Goal: Check status: Check status

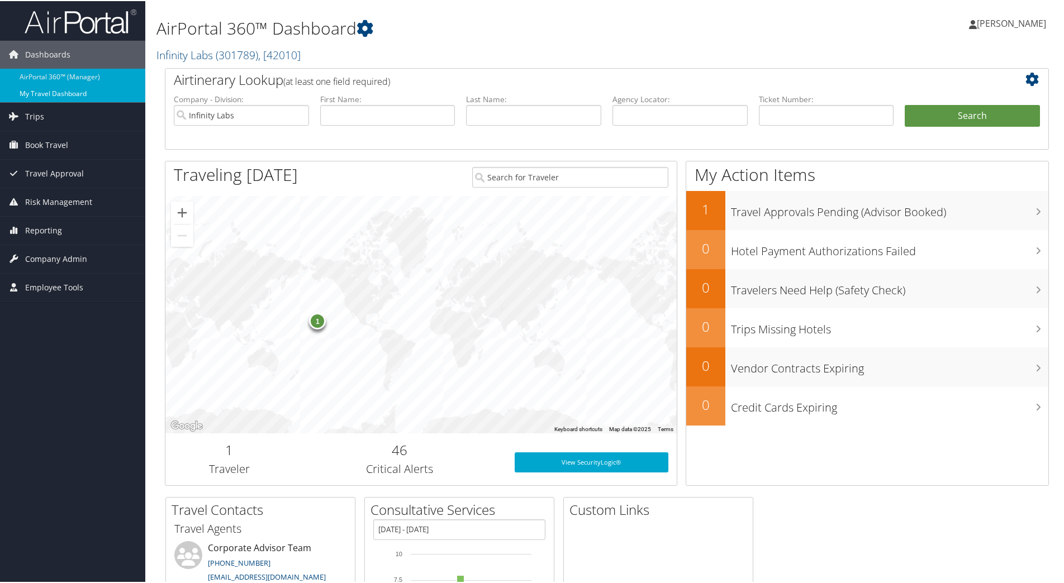
click at [33, 98] on link "My Travel Dashboard" at bounding box center [72, 92] width 145 height 17
click at [33, 114] on span "Trips" at bounding box center [34, 116] width 19 height 28
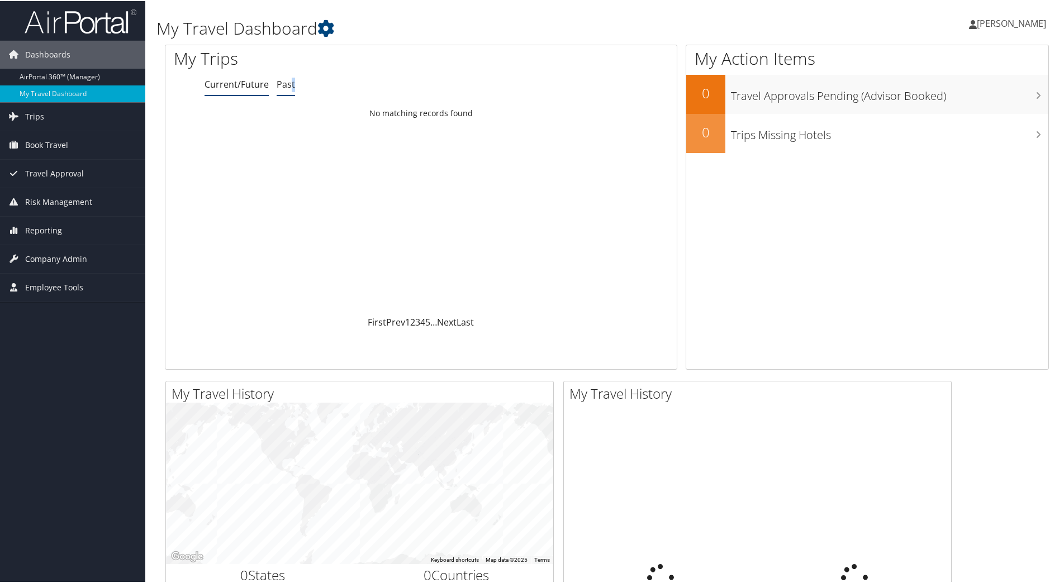
click at [291, 82] on link "Past" at bounding box center [286, 83] width 18 height 12
drag, startPoint x: 291, startPoint y: 82, endPoint x: 285, endPoint y: 87, distance: 7.1
click at [285, 87] on link "Past" at bounding box center [286, 83] width 18 height 12
click at [64, 70] on link "AirPortal 360™ (Manager)" at bounding box center [72, 76] width 145 height 17
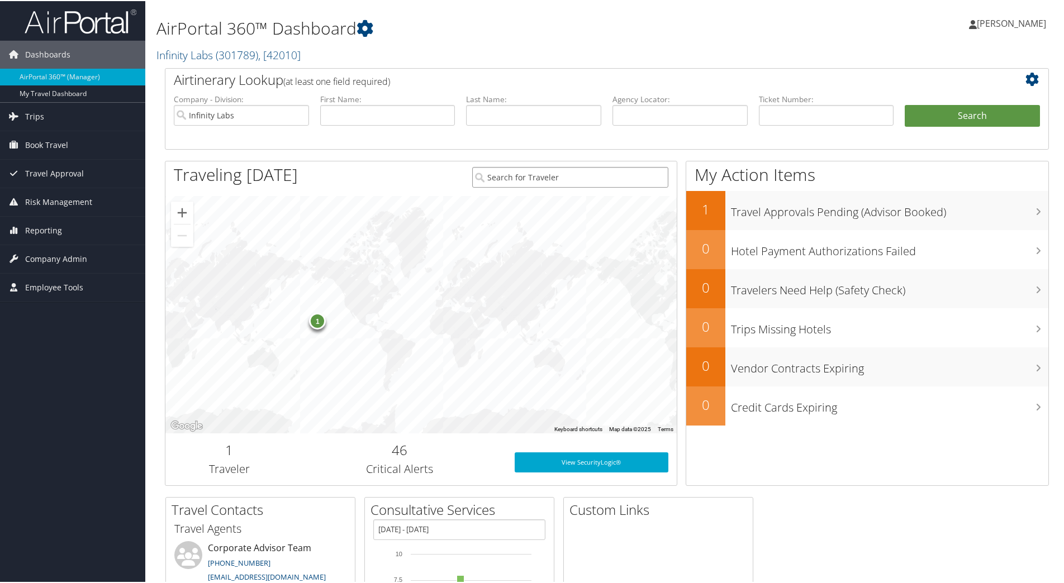
click at [541, 182] on input "search" at bounding box center [570, 176] width 196 height 21
click at [511, 117] on input "text" at bounding box center [533, 114] width 135 height 21
type input "lovejoy"
click at [904, 104] on button "Search" at bounding box center [971, 115] width 135 height 22
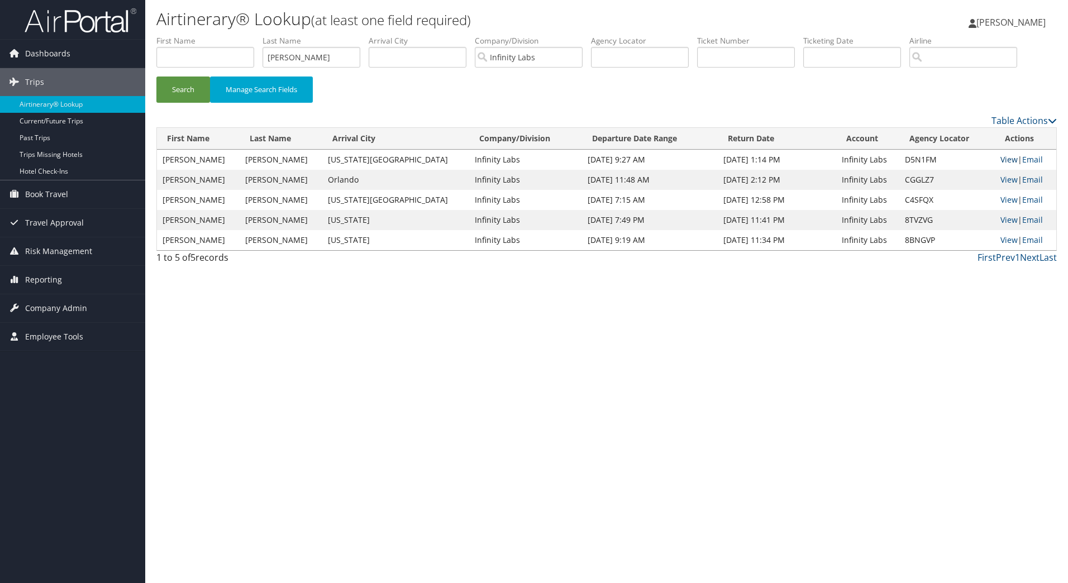
click at [1002, 158] on link "View" at bounding box center [1009, 159] width 17 height 11
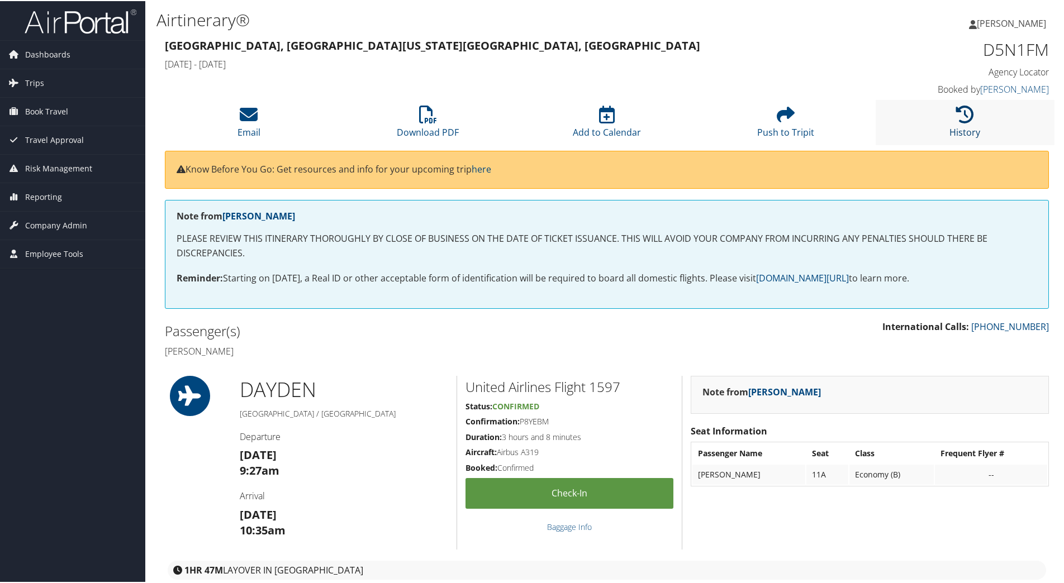
click at [956, 111] on icon at bounding box center [965, 113] width 18 height 18
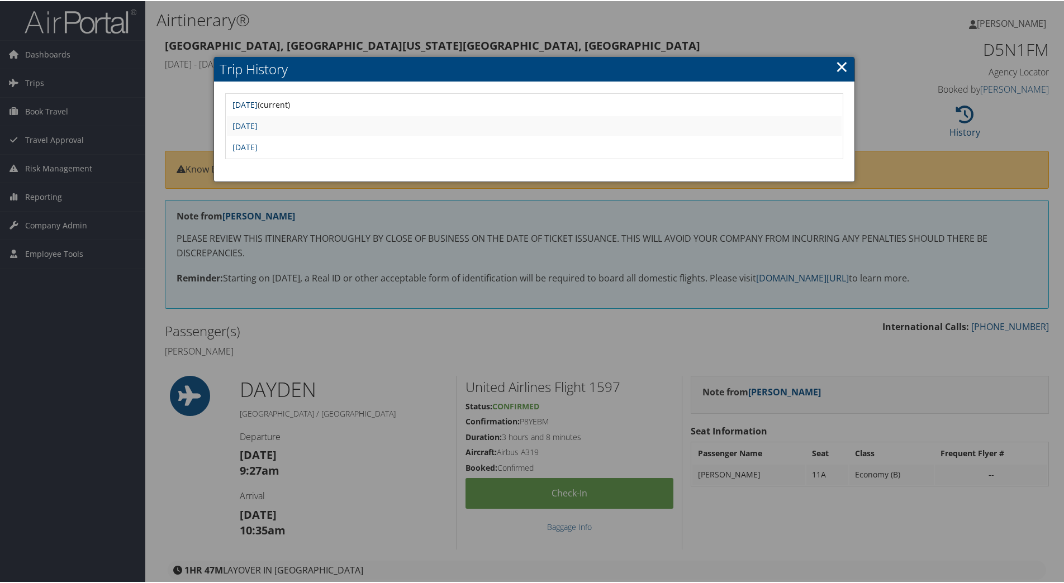
click at [258, 103] on link "[DATE]" at bounding box center [244, 103] width 25 height 11
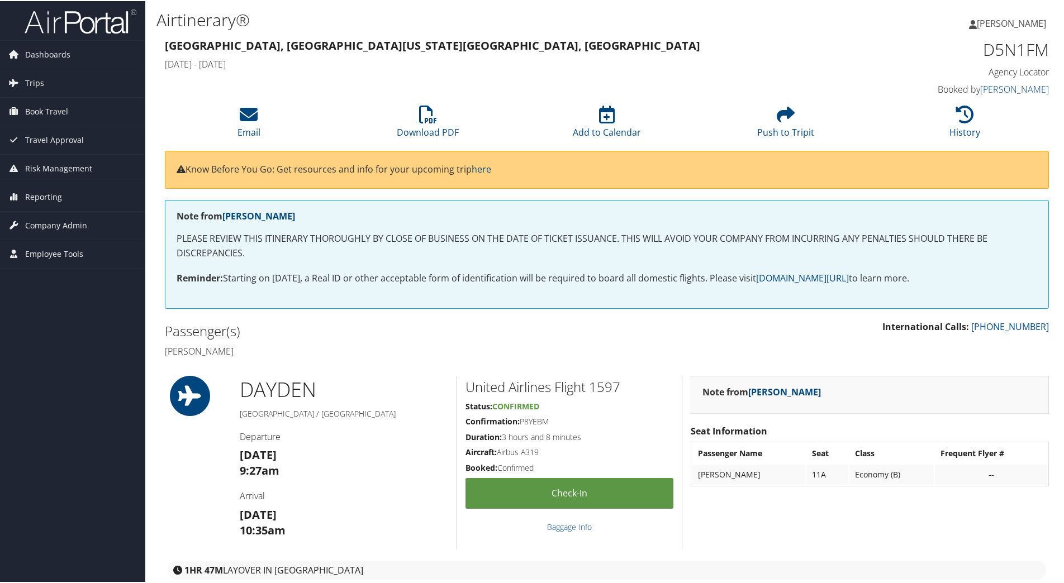
drag, startPoint x: 0, startPoint y: 0, endPoint x: 410, endPoint y: 354, distance: 541.8
click at [410, 354] on h4 "[PERSON_NAME]" at bounding box center [382, 350] width 434 height 12
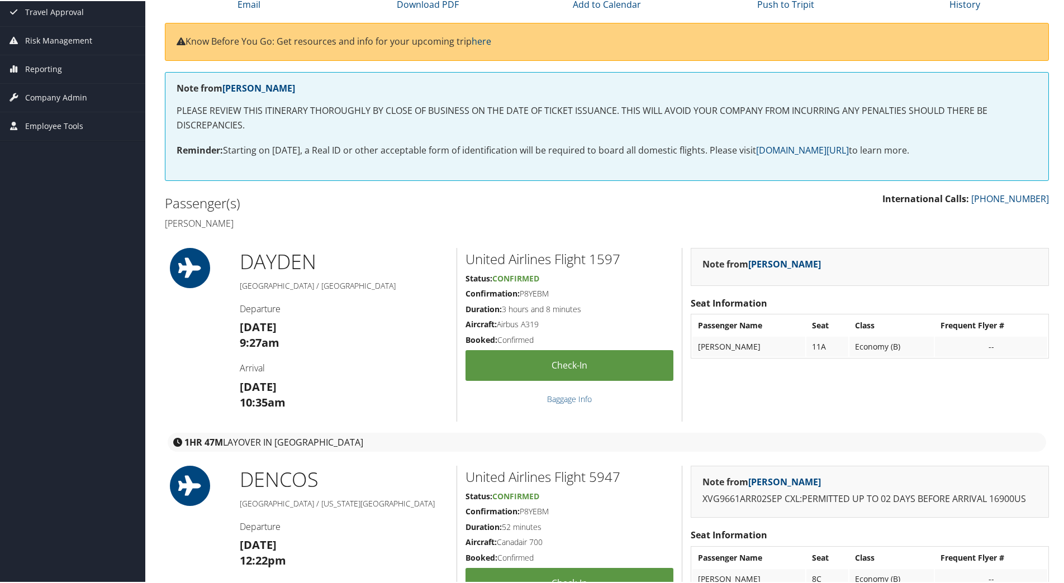
scroll to position [279, 0]
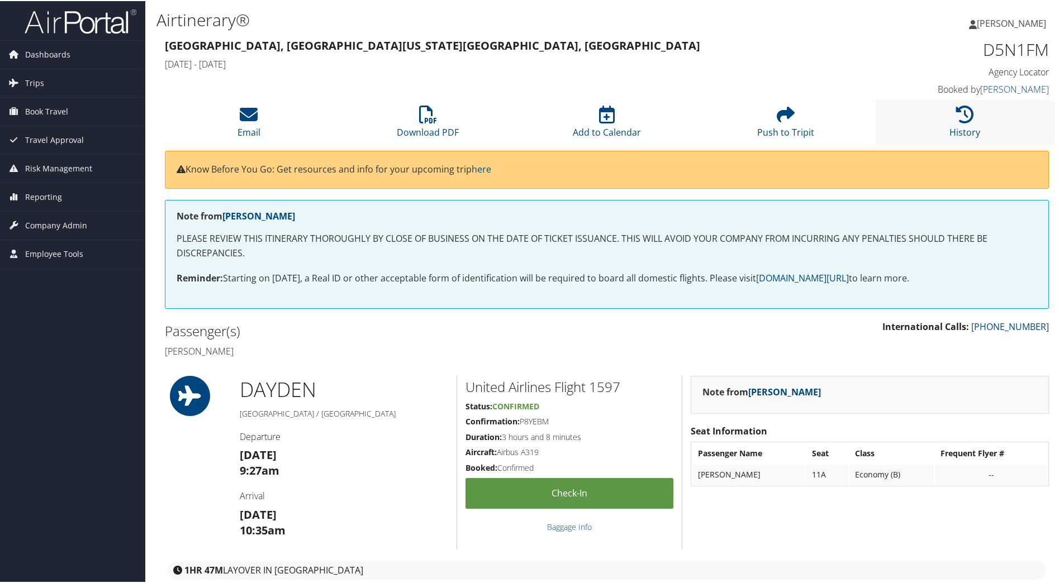
click at [976, 118] on li "History" at bounding box center [964, 121] width 179 height 45
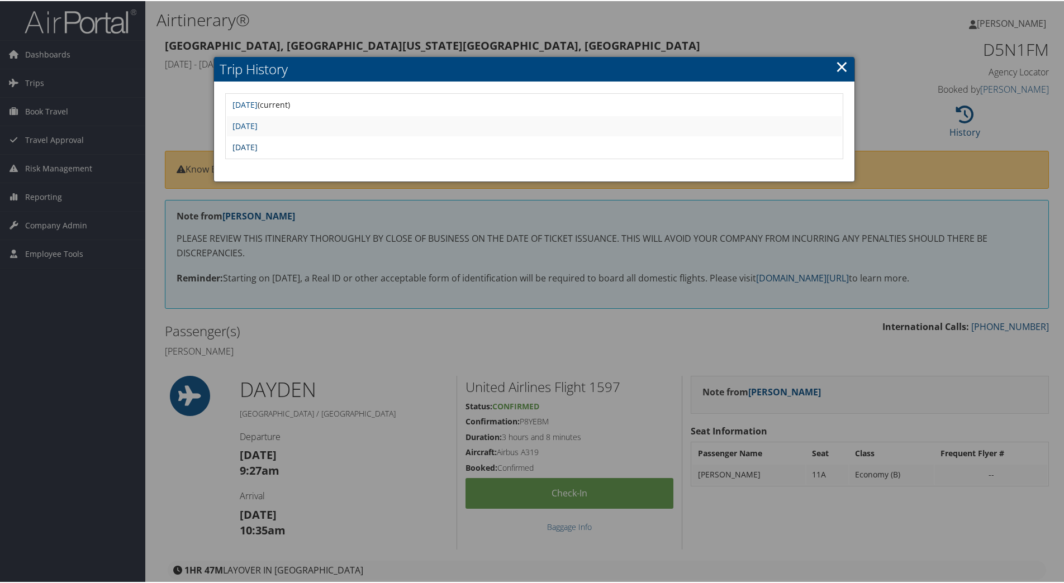
click at [258, 143] on link "[DATE]" at bounding box center [244, 146] width 25 height 11
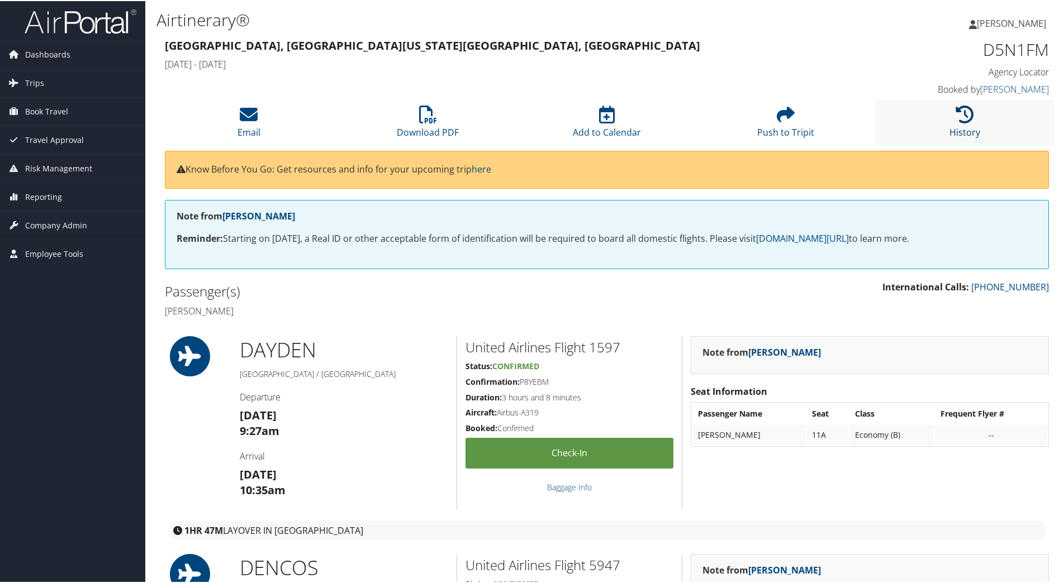
click at [956, 120] on icon at bounding box center [965, 113] width 18 height 18
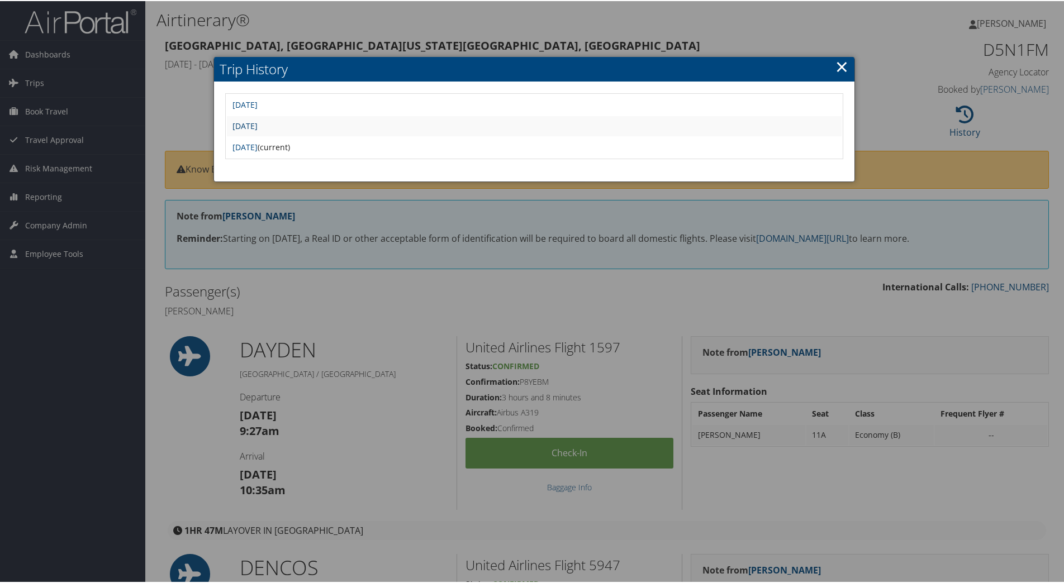
click at [258, 129] on link "[DATE]" at bounding box center [244, 125] width 25 height 11
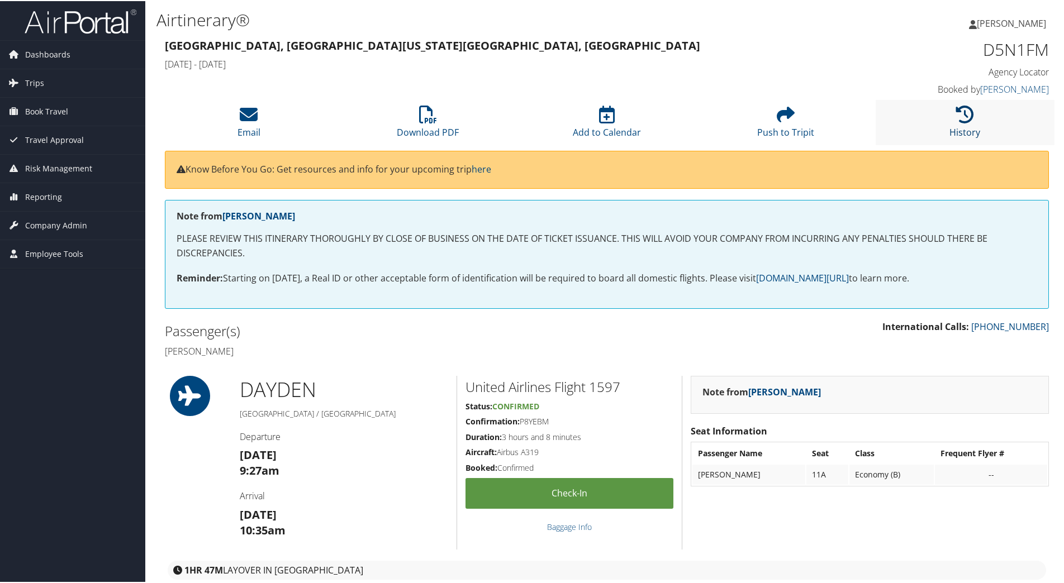
click at [955, 125] on link "History" at bounding box center [964, 124] width 31 height 27
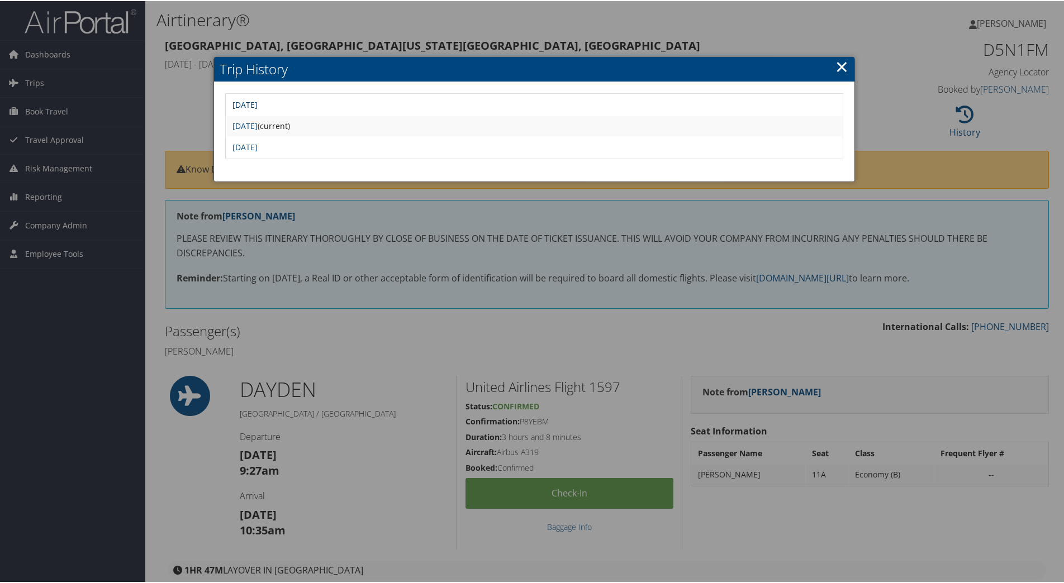
click at [258, 102] on link "Thu Aug 21 15:49:33 MDT 2025" at bounding box center [244, 103] width 25 height 11
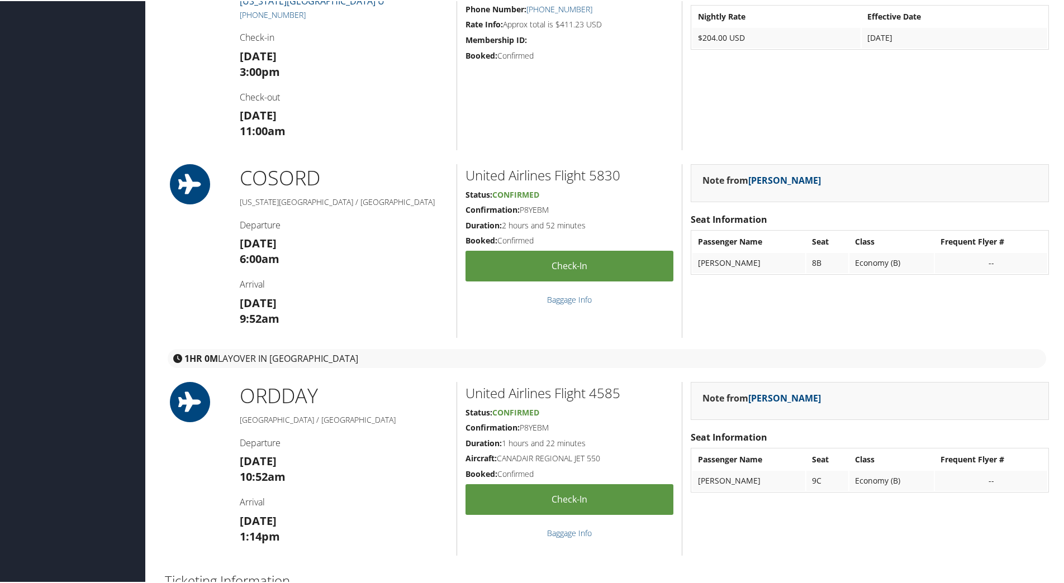
scroll to position [1401, 0]
